Goal: Navigation & Orientation: Find specific page/section

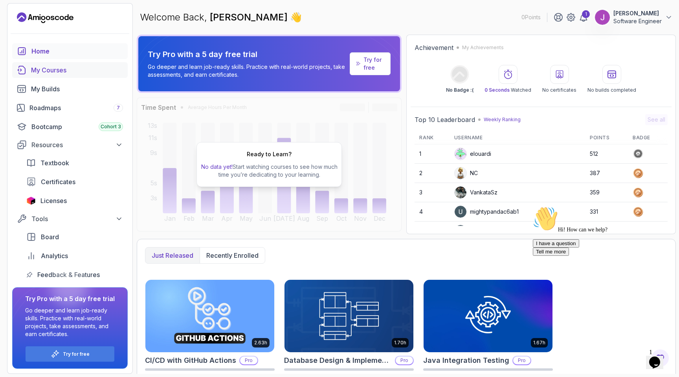
click at [53, 74] on div "My Courses" at bounding box center [77, 69] width 92 height 9
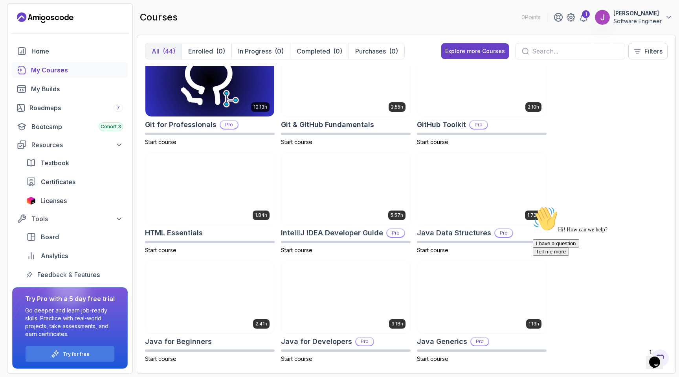
scroll to position [357, 0]
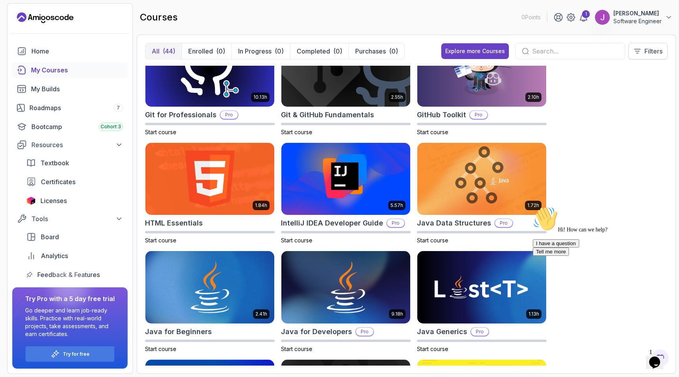
click at [643, 57] on button "Filters" at bounding box center [648, 51] width 39 height 17
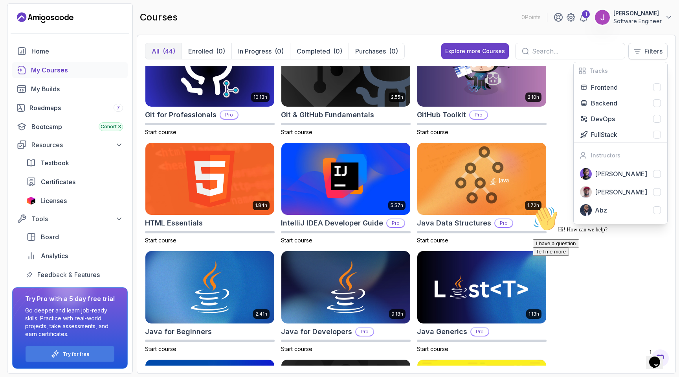
click at [643, 57] on button "Filters" at bounding box center [648, 51] width 39 height 17
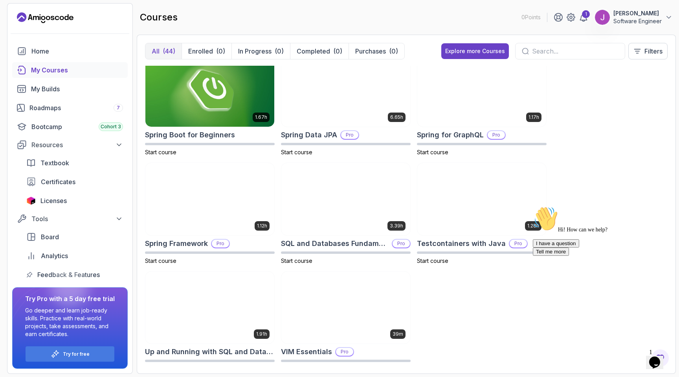
scroll to position [1329, 0]
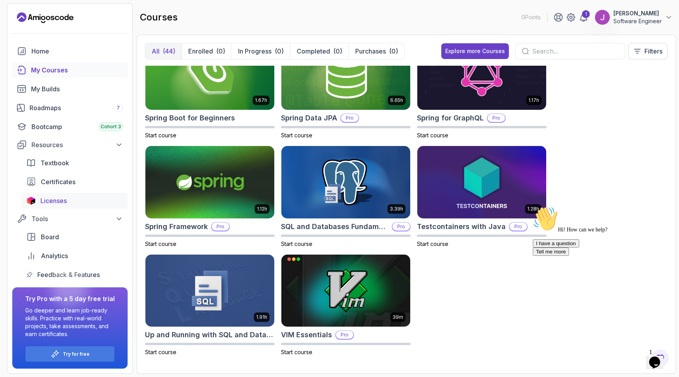
click at [50, 200] on span "Licenses" at bounding box center [53, 200] width 26 height 9
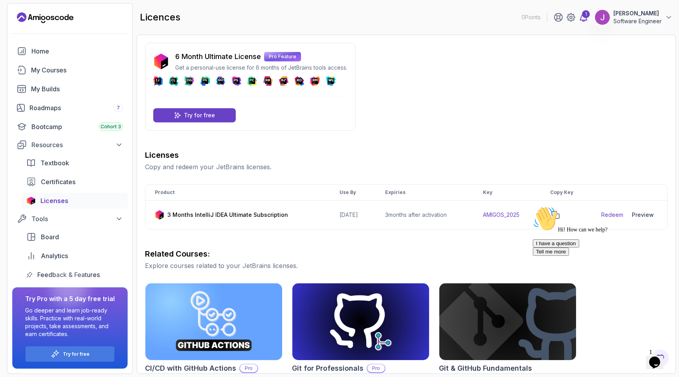
click at [584, 18] on icon at bounding box center [583, 17] width 9 height 9
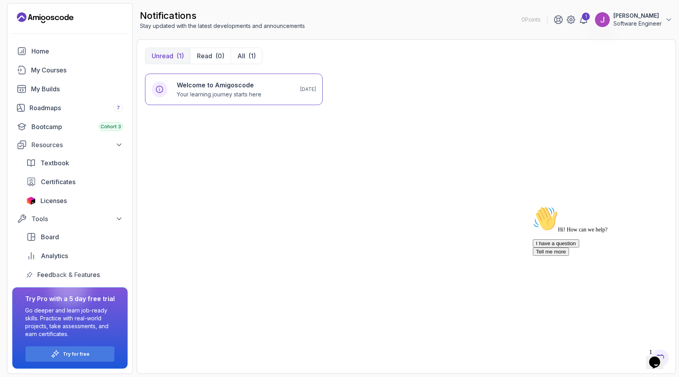
click at [33, 59] on div "Home My Courses My Builds Roadmaps 7 Bootcamp Cohort 3 Resources Textbook Certi…" at bounding box center [70, 162] width 116 height 239
click at [33, 56] on link "Home" at bounding box center [70, 51] width 116 height 16
